Goal: Find specific page/section: Find specific page/section

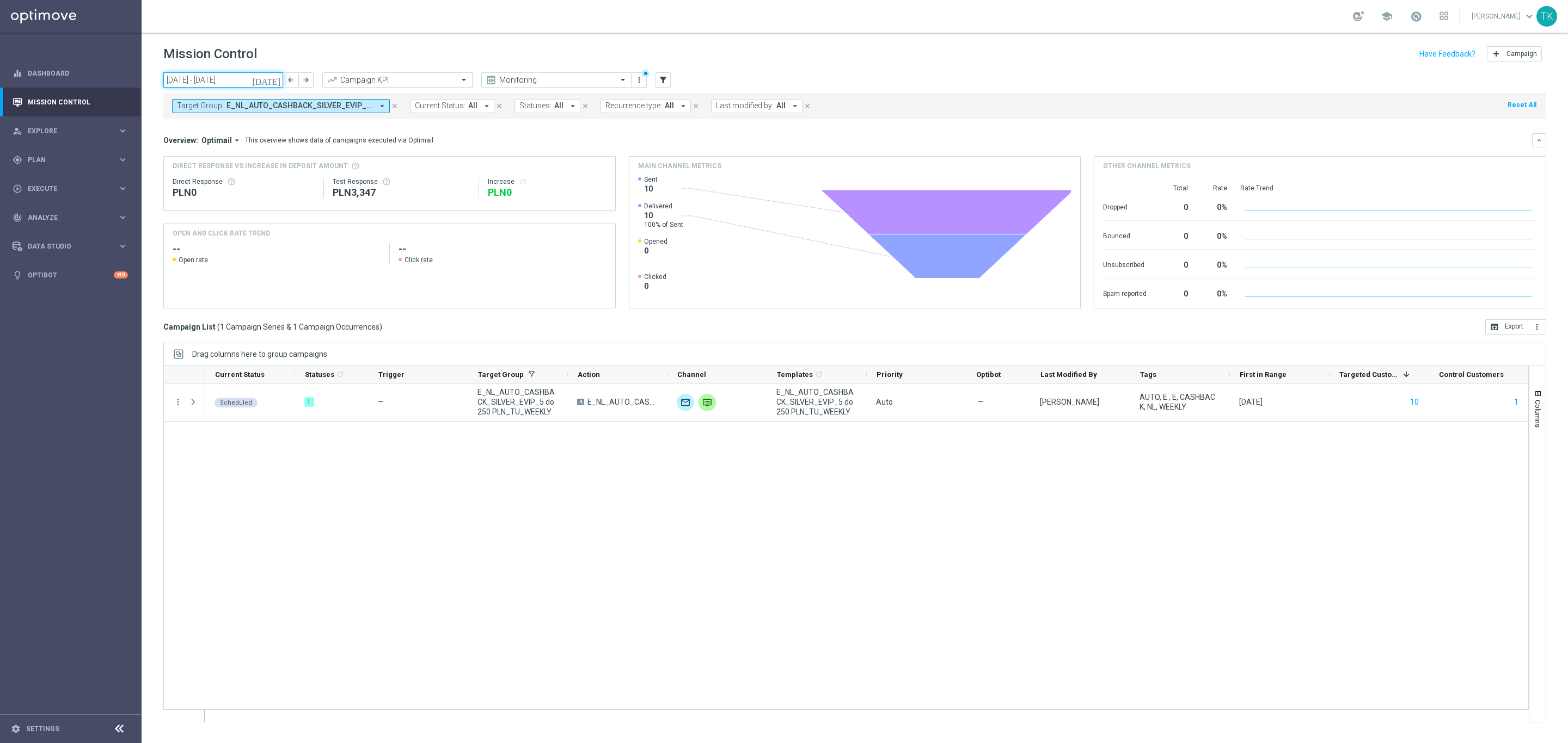
click at [240, 77] on input "[DATE] - [DATE]" at bounding box center [223, 80] width 120 height 15
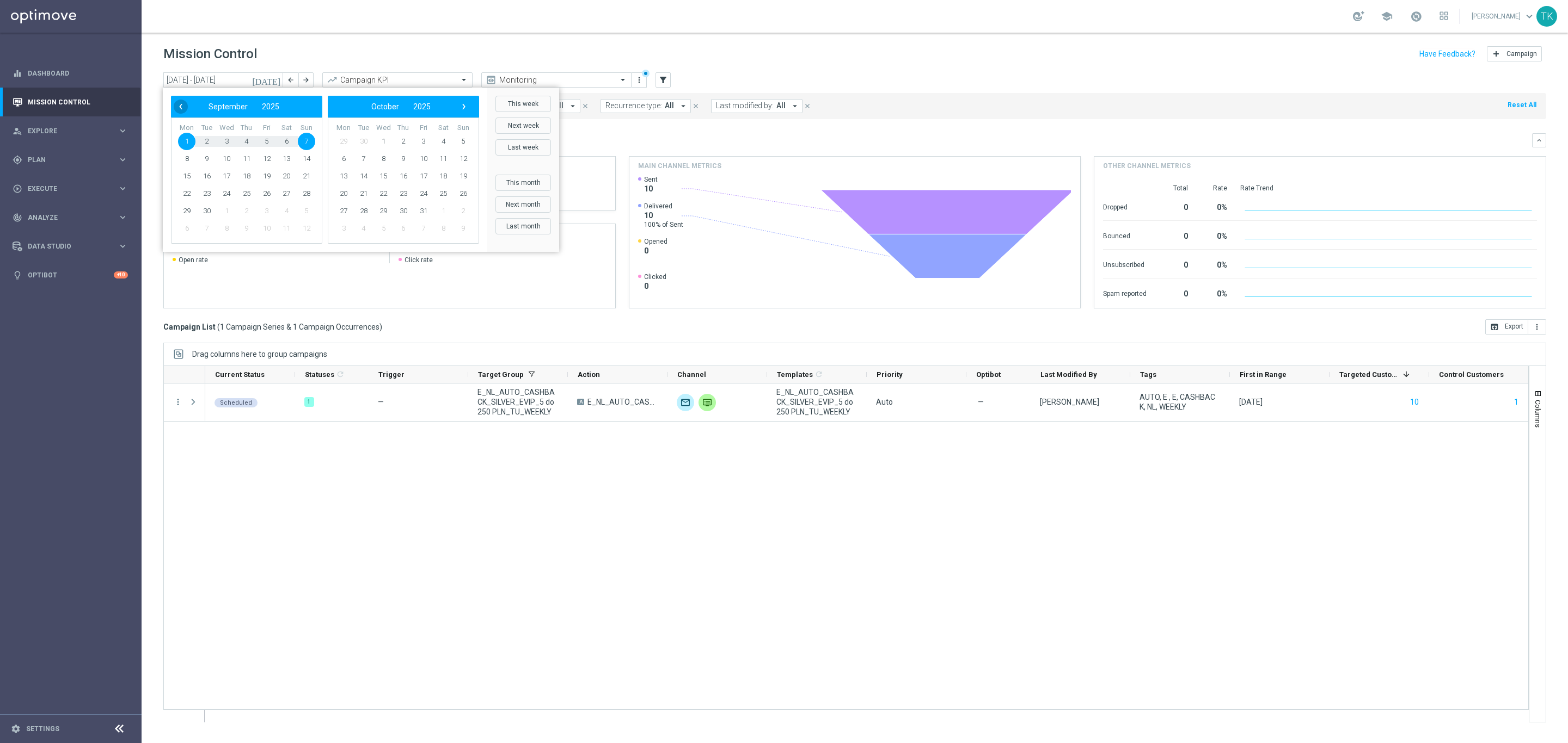
click at [185, 105] on span "‹" at bounding box center [181, 106] width 14 height 14
click at [180, 105] on span "‹" at bounding box center [181, 106] width 14 height 14
click at [205, 139] on span "1" at bounding box center [207, 142] width 17 height 17
click at [242, 212] on span "31" at bounding box center [246, 211] width 17 height 17
type input "[DATE] - [DATE]"
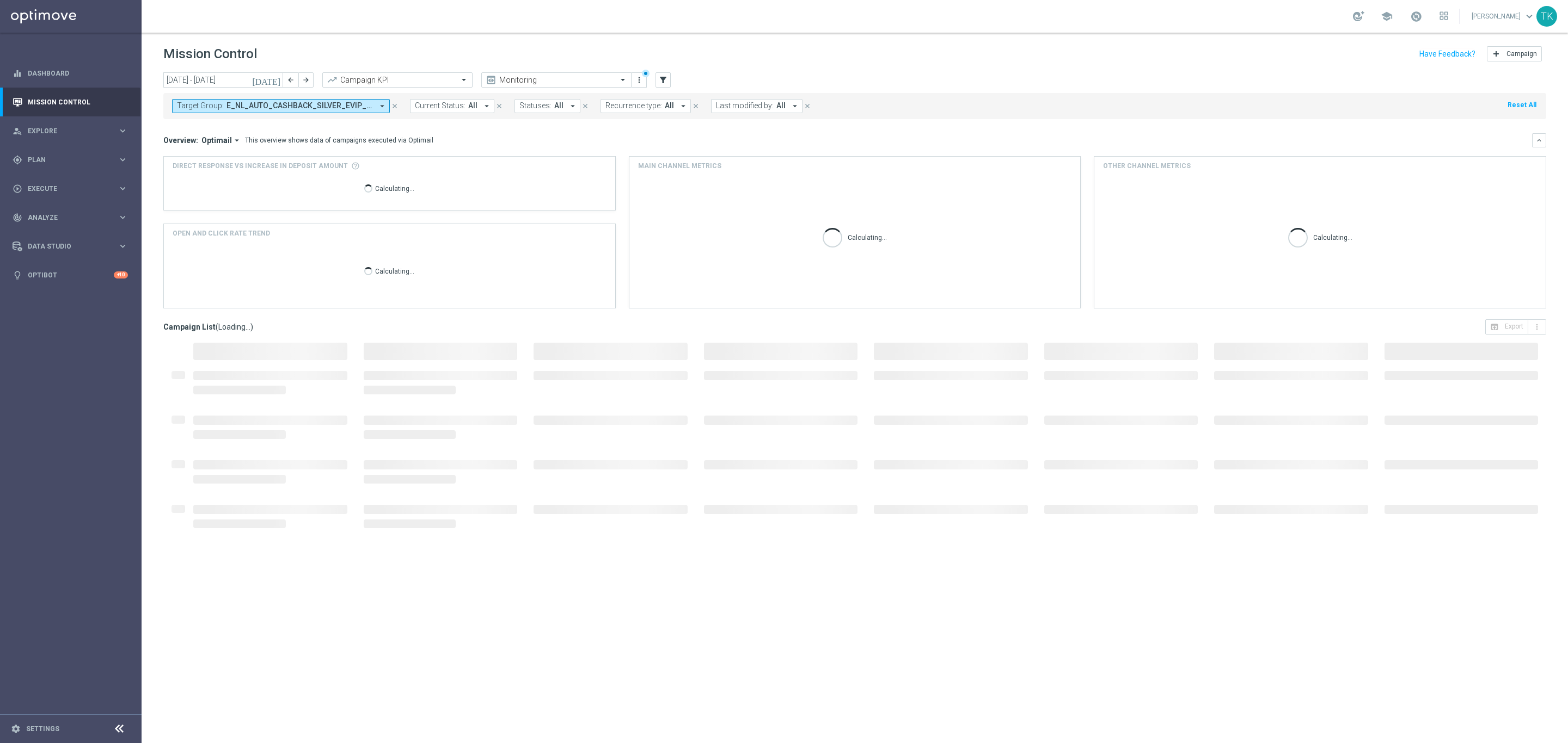
click at [288, 107] on span "E_NL_AUTO_CASHBACK_SILVER_EVIP_5 do 250 PLN_TU_WEEKLY" at bounding box center [299, 106] width 146 height 9
click at [0, 0] on div "Clear" at bounding box center [0, 0] width 0 height 0
click at [240, 126] on input "text" at bounding box center [263, 127] width 160 height 9
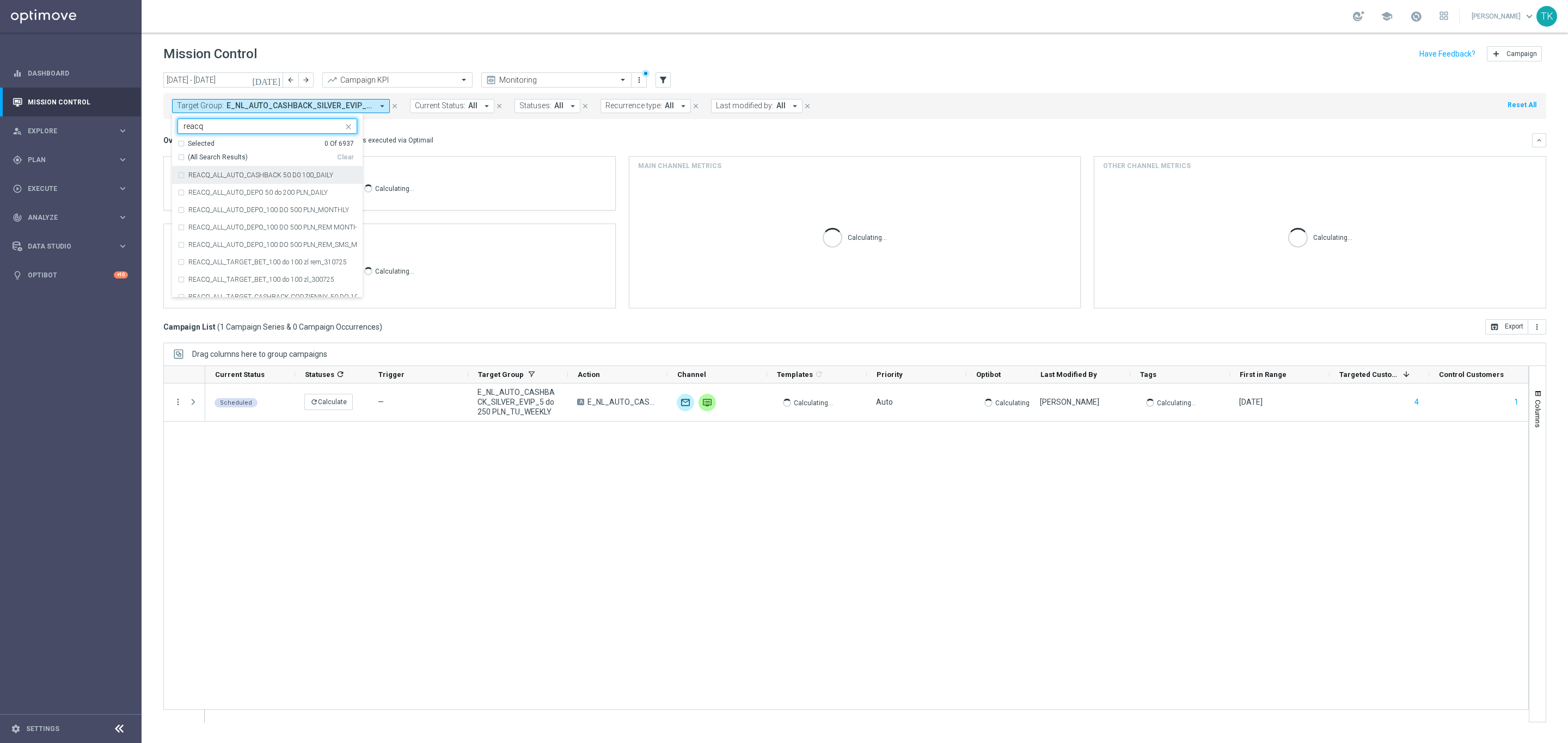
click at [295, 178] on label "REACQ_ALL_AUTO_CASHBACK 50 D0 100_DAILY" at bounding box center [261, 175] width 145 height 7
type input "reacq"
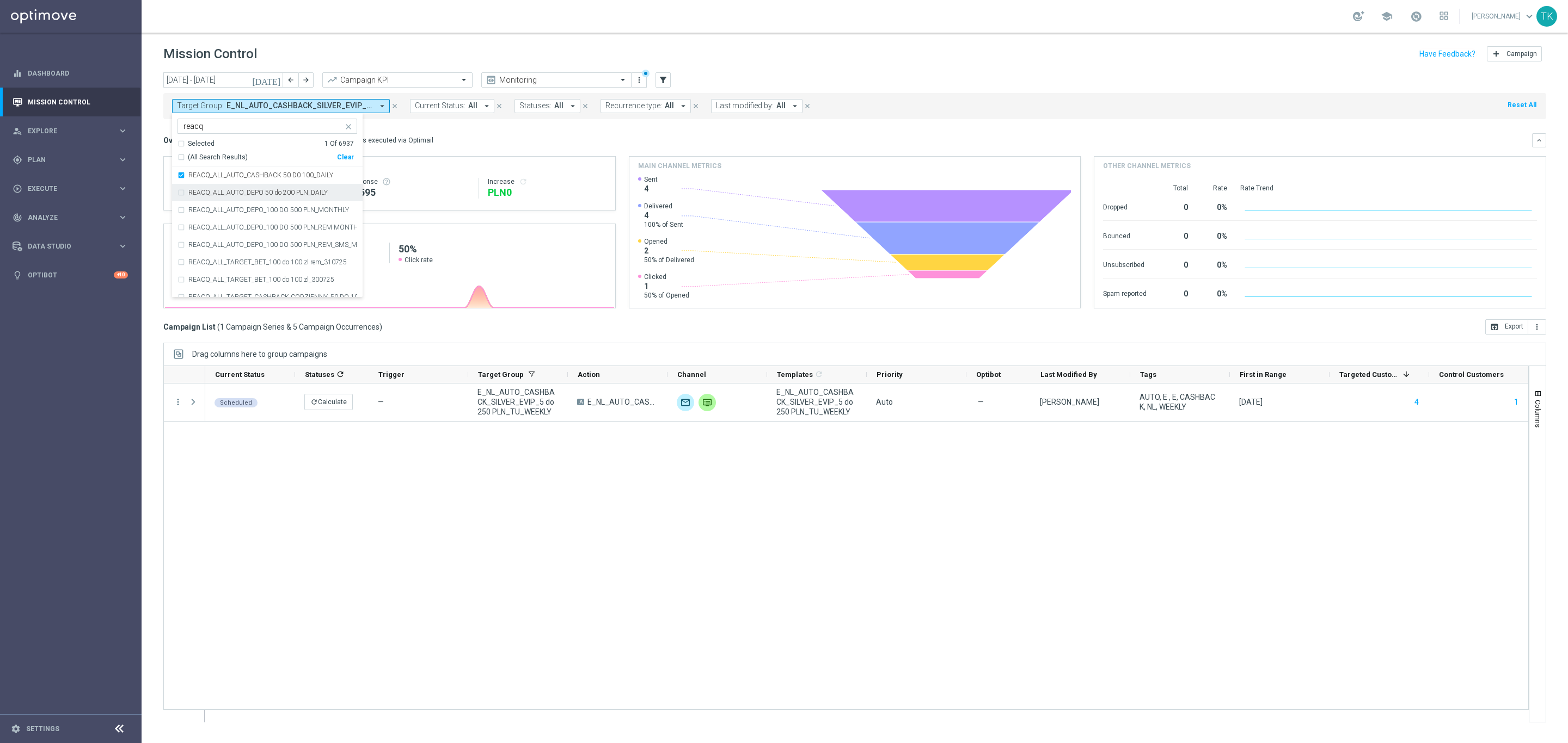
click at [275, 198] on div "REACQ_ALL_AUTO_DEPO 50 do 200 PLN_DAILY" at bounding box center [267, 193] width 180 height 17
click at [302, 211] on label "REACQ_ALL_TARGET_CASHBACK CODZIENNY_50 DO 100 PLN_250625" at bounding box center [272, 209] width 169 height 7
click at [365, 526] on div "Scheduled refresh Calculate — E_NL_AUTO_CASHBACK_SILVER_EVIP_5 do 250 PLN_TU_WE…" at bounding box center [867, 552] width 1323 height 338
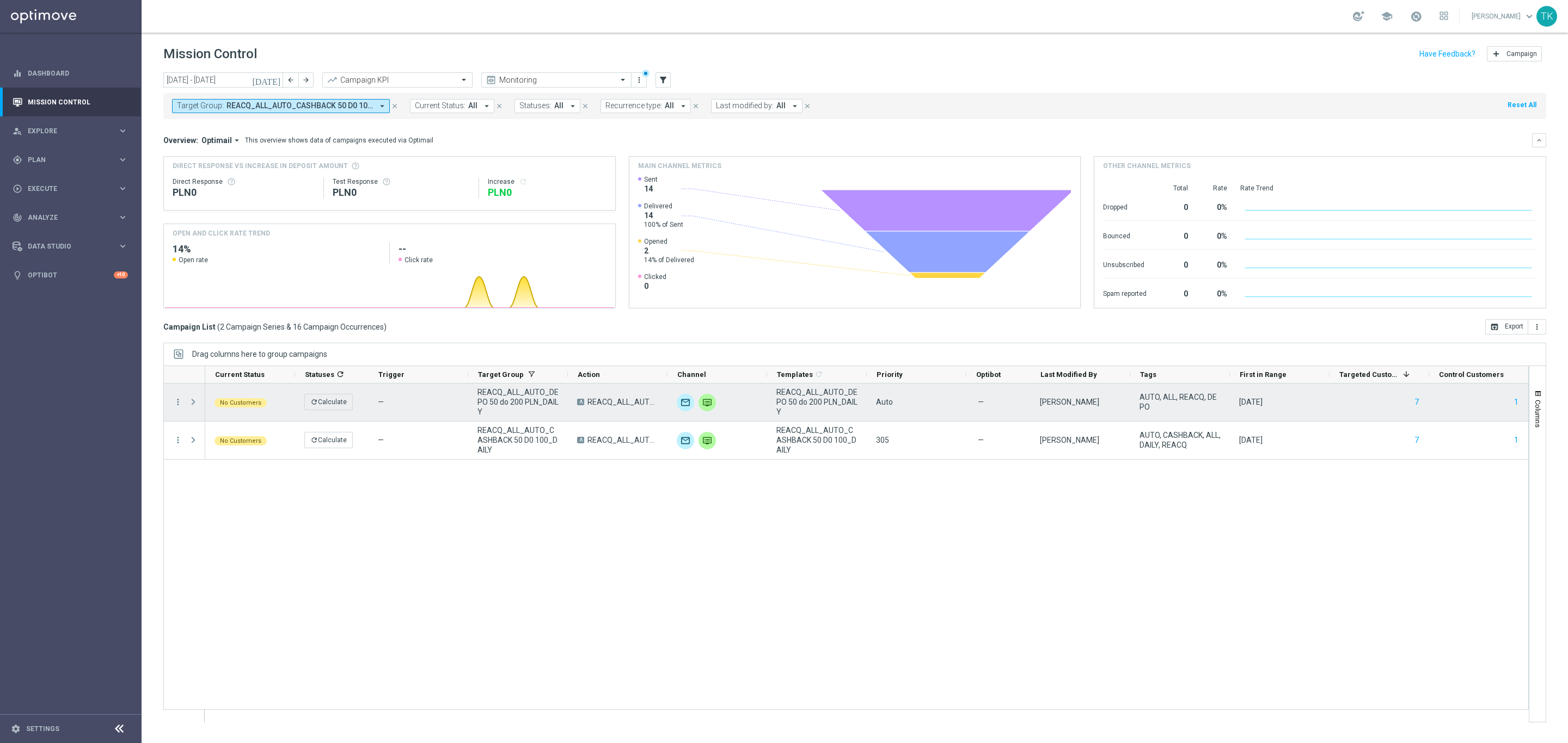
click at [191, 409] on span at bounding box center [194, 402] width 12 height 21
click at [194, 403] on span at bounding box center [193, 402] width 10 height 9
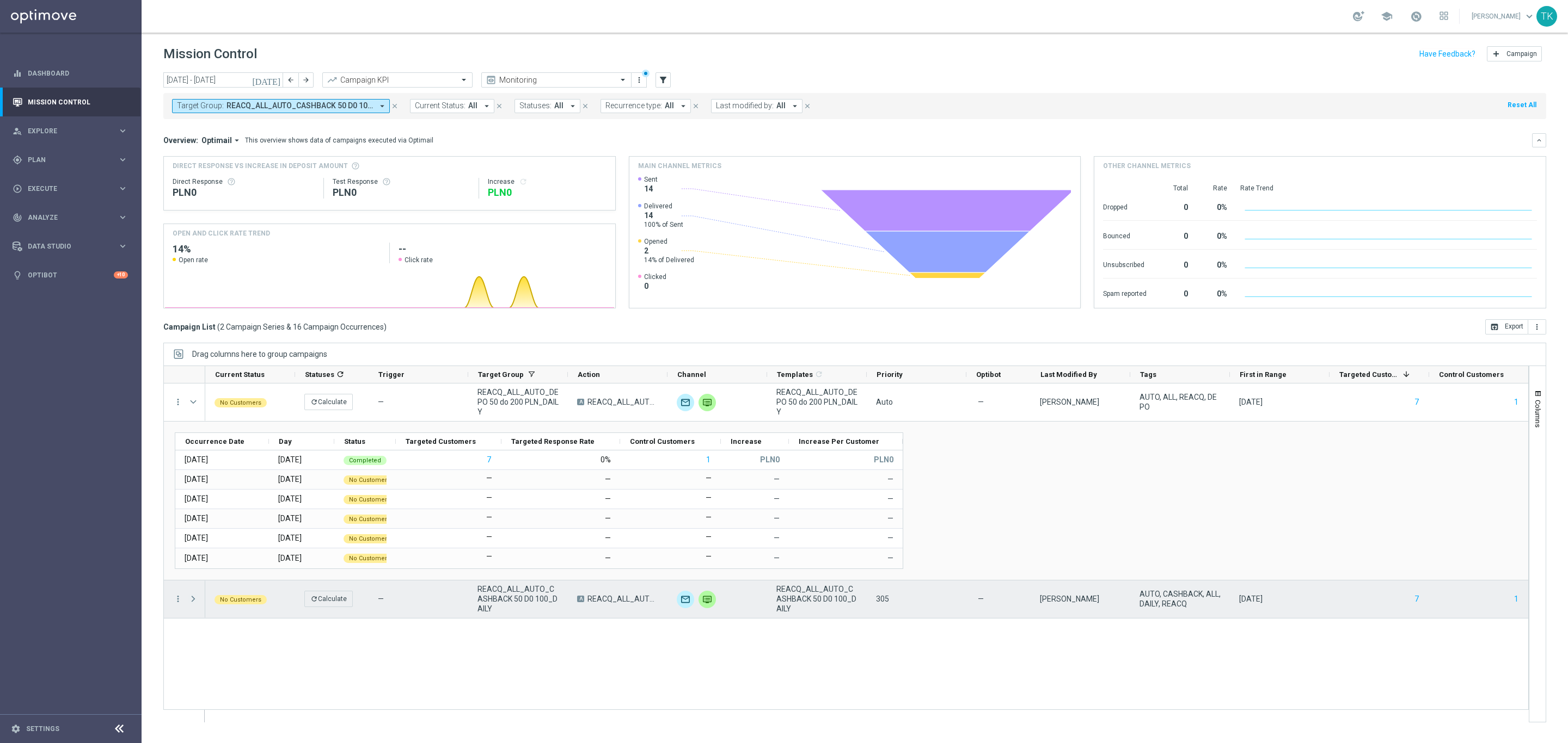
click at [195, 599] on span at bounding box center [193, 599] width 10 height 9
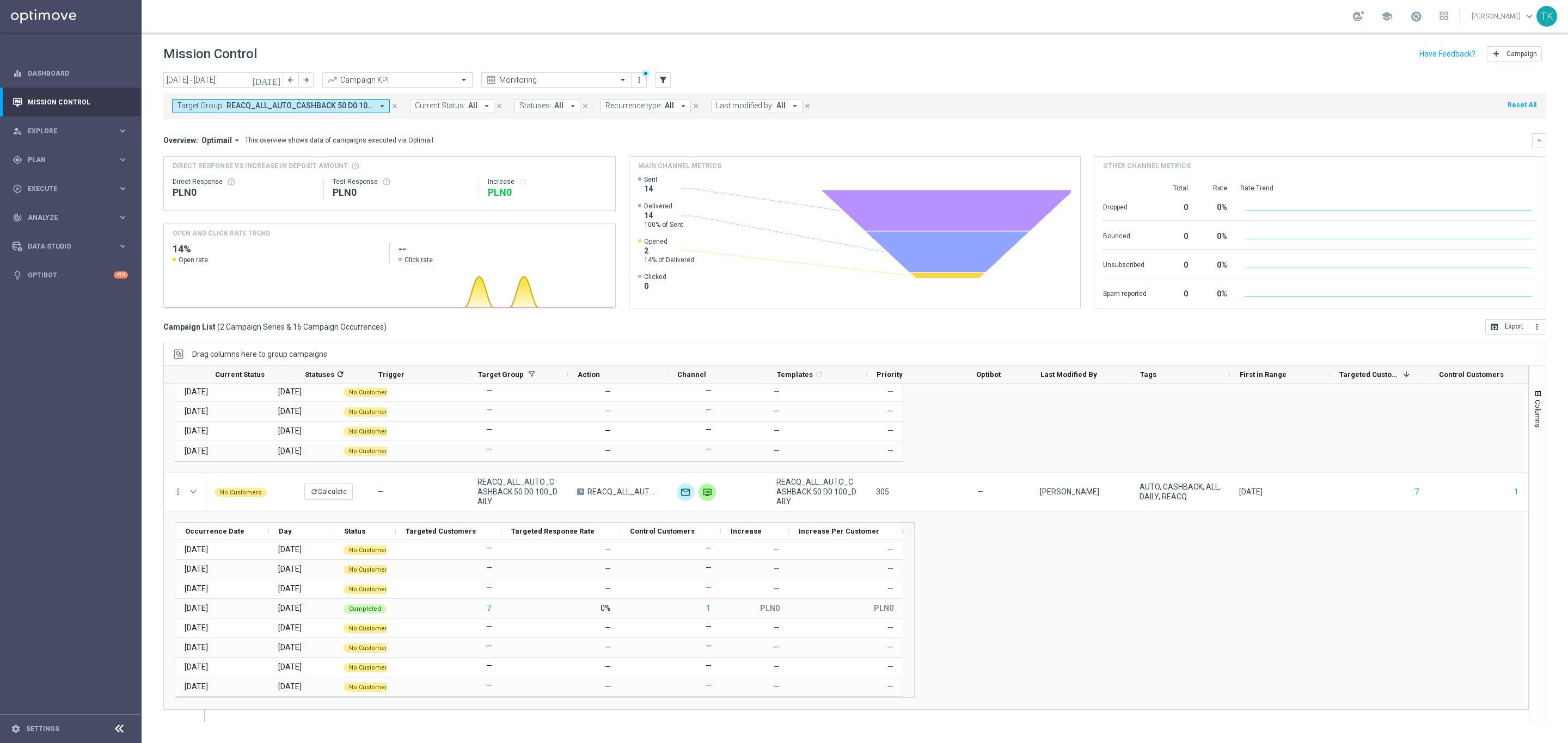
scroll to position [0, 0]
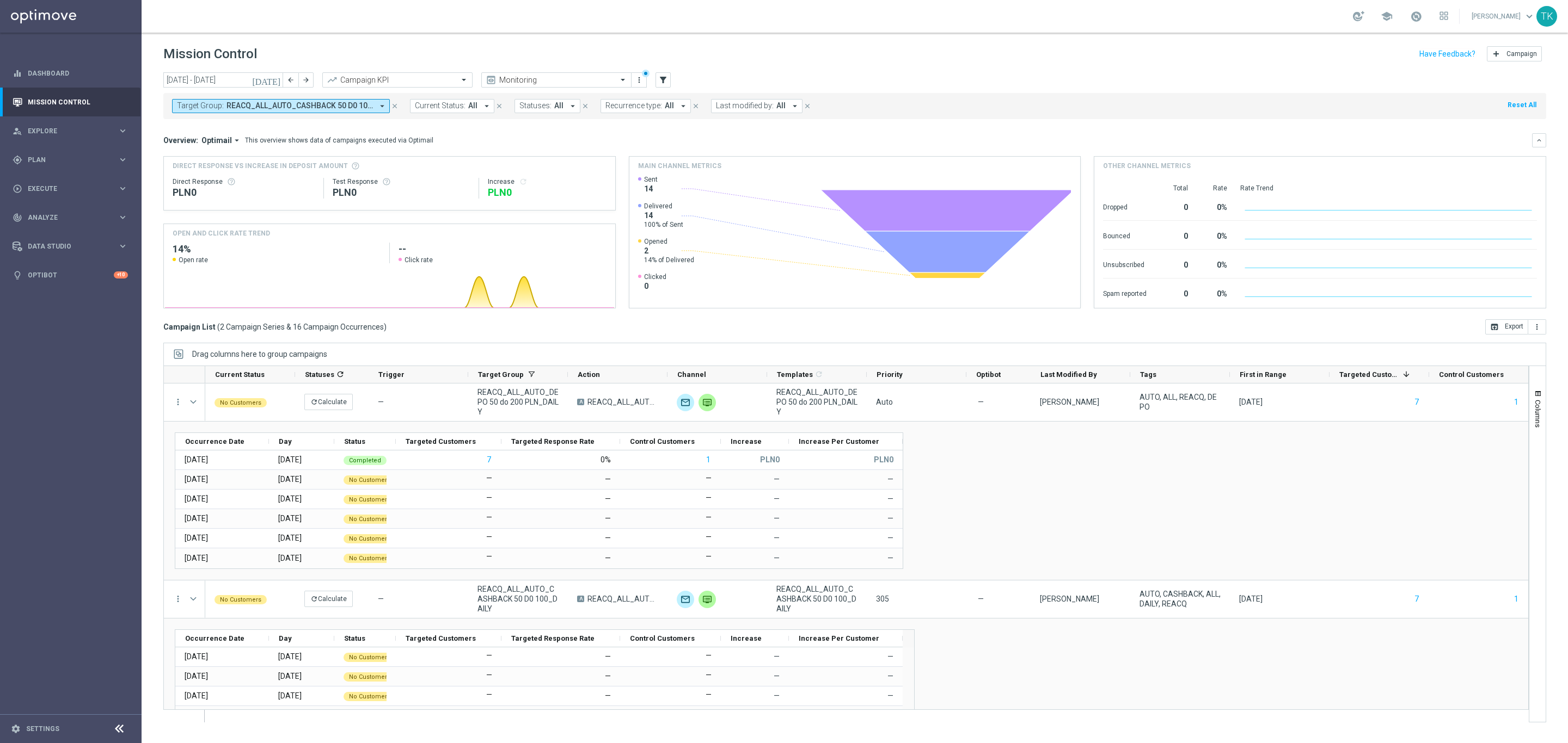
click at [320, 105] on span "REACQ_ALL_AUTO_CASHBACK 50 D0 100_DAILY, REACQ_ALL_AUTO_DEPO 50 do 200 PLN_DAIL…" at bounding box center [299, 106] width 146 height 9
click at [0, 0] on div "Clear" at bounding box center [0, 0] width 0 height 0
click at [35, 158] on span "Plan" at bounding box center [73, 160] width 90 height 7
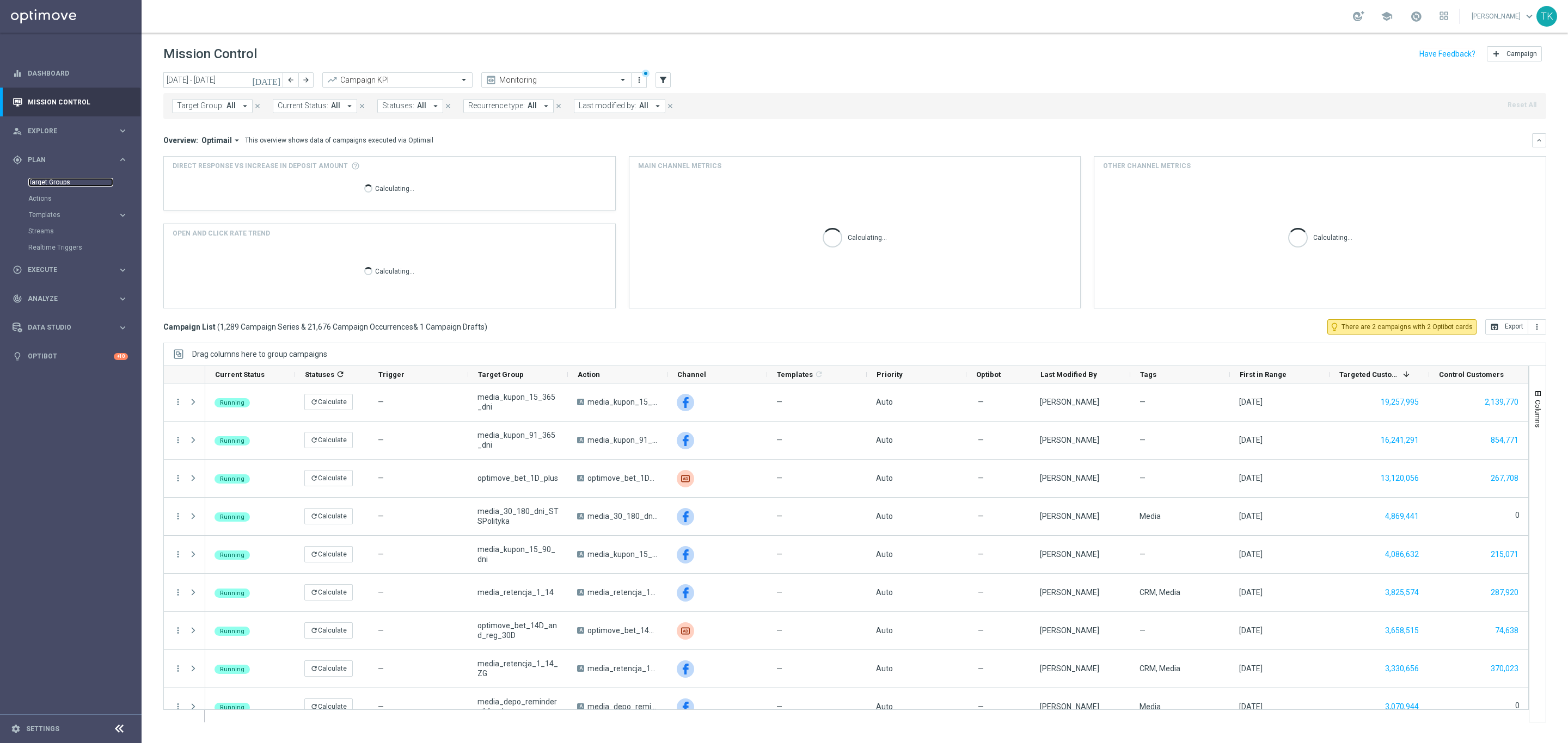
click at [44, 182] on link "Target Groups" at bounding box center [71, 182] width 85 height 9
